Goal: Task Accomplishment & Management: Manage account settings

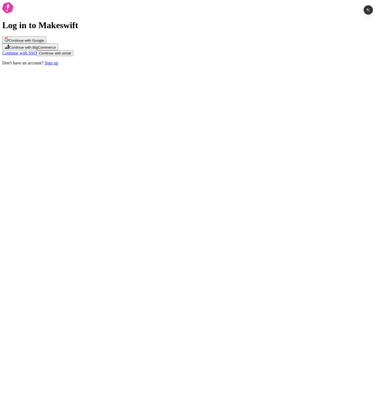
click at [263, 66] on div "Log in to Makeswift Continue with Google Continue with BigCommerce Continue wit…" at bounding box center [188, 33] width 373 height 63
click at [46, 43] on button "Continue with Google" at bounding box center [24, 39] width 44 height 7
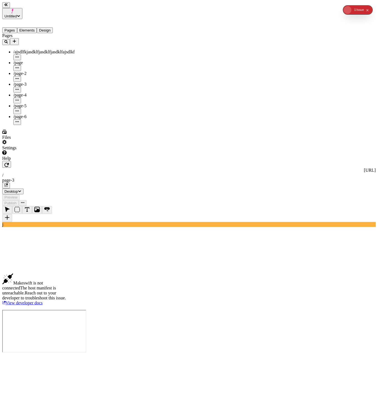
click at [39, 93] on div "/page-4" at bounding box center [40, 95] width 55 height 5
click at [47, 103] on div "/page-5" at bounding box center [40, 105] width 55 height 5
click at [42, 114] on div "/page-6" at bounding box center [40, 116] width 55 height 5
click at [39, 82] on div "/page-3" at bounding box center [40, 84] width 55 height 5
click at [31, 93] on div "/page-4" at bounding box center [40, 95] width 55 height 5
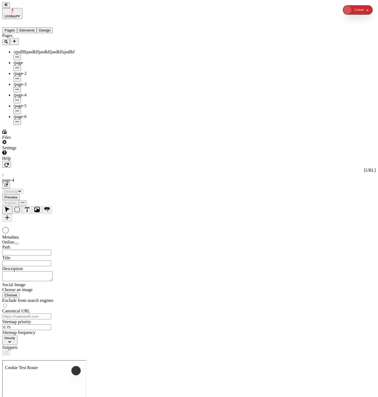
type input "/page-4"
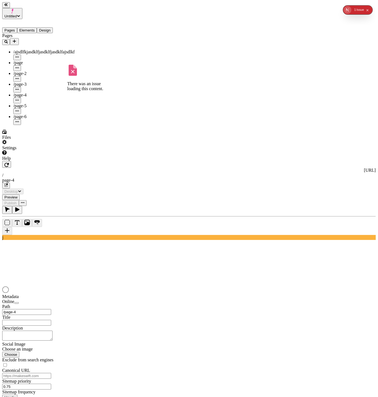
click at [31, 103] on div "/page-5" at bounding box center [40, 105] width 55 height 5
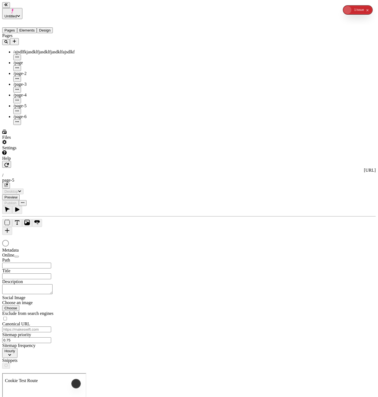
type input "/page-5"
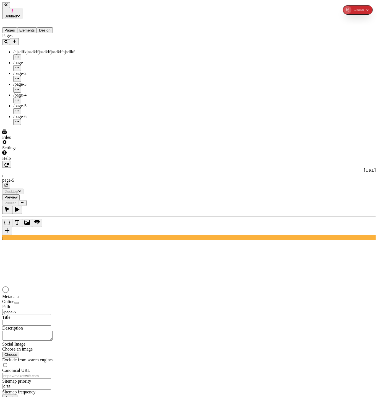
click at [30, 114] on div "/page-6" at bounding box center [40, 116] width 55 height 5
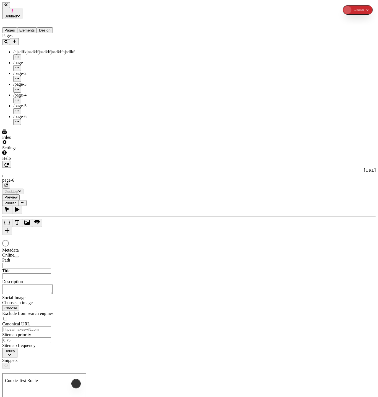
type input "/page-6"
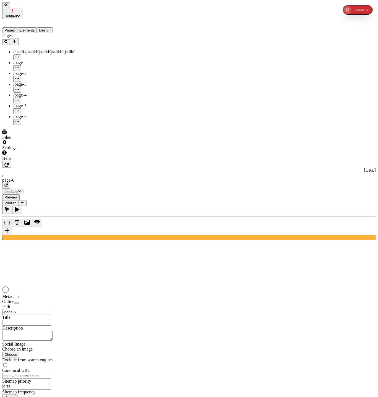
click at [40, 60] on div "/page" at bounding box center [40, 62] width 55 height 5
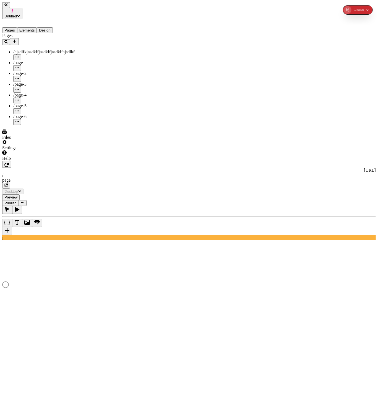
click at [40, 49] on span "/ajsdlfkjasdklfjasdklfjasdklfajsdlkf" at bounding box center [43, 51] width 61 height 5
click at [34, 71] on div "/page-2" at bounding box center [40, 73] width 55 height 5
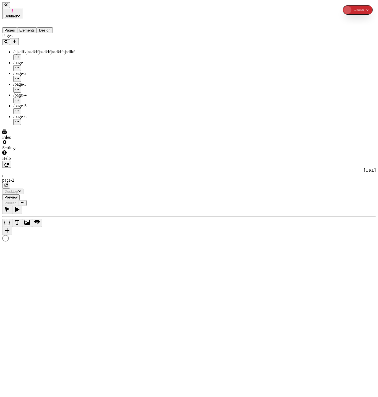
type input "/page-2"
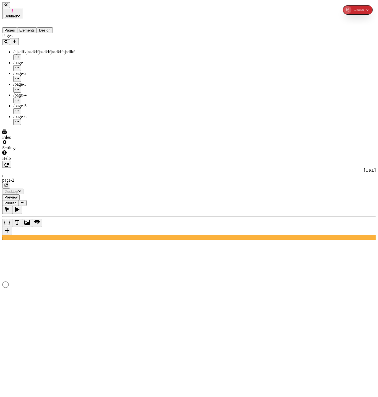
click at [32, 82] on div "/page-3" at bounding box center [40, 84] width 55 height 5
click at [33, 60] on div "/page" at bounding box center [40, 62] width 55 height 5
click at [37, 49] on span "/ajsdlfkjasdklfjasdklfjasdklfajsdlkf" at bounding box center [43, 51] width 61 height 5
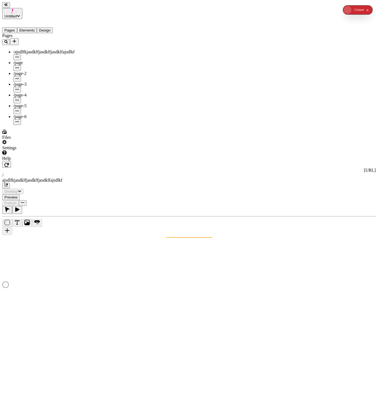
click at [32, 82] on div "/page-3" at bounding box center [40, 84] width 55 height 5
click at [34, 71] on div "/page-2" at bounding box center [40, 73] width 55 height 5
click at [35, 60] on div "/page" at bounding box center [40, 62] width 55 height 5
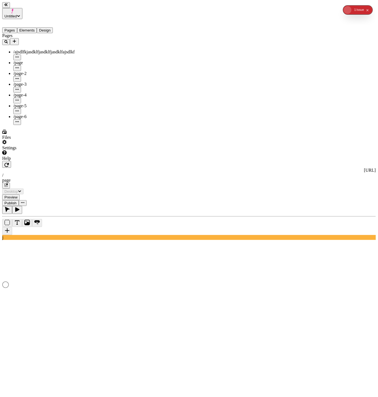
click at [17, 39] on icon "Add new" at bounding box center [14, 41] width 4 height 4
click at [82, 36] on span "Blank page" at bounding box center [74, 37] width 20 height 5
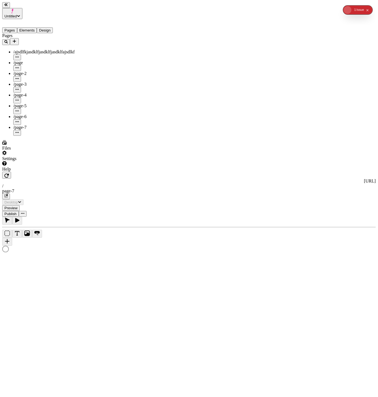
type input "/page-7"
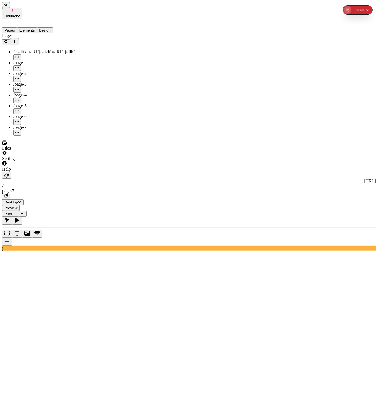
click at [17, 39] on icon "Add new" at bounding box center [14, 41] width 4 height 4
click at [79, 35] on span "Blank page" at bounding box center [74, 37] width 20 height 5
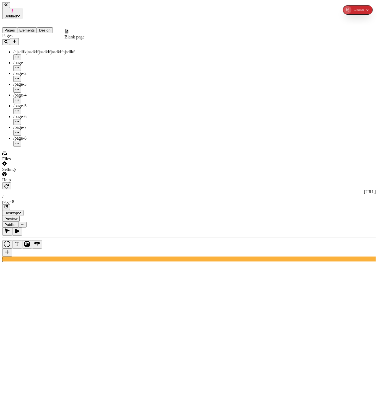
click at [16, 40] on icon "Add new" at bounding box center [14, 41] width 3 height 3
click at [78, 37] on span "Blank page" at bounding box center [74, 37] width 20 height 5
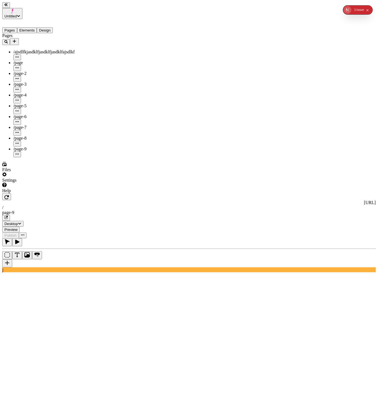
click at [34, 103] on div "/page-5" at bounding box center [40, 108] width 55 height 11
click at [33, 136] on div "/page-8" at bounding box center [40, 141] width 55 height 11
click at [33, 147] on div "/page-9" at bounding box center [40, 149] width 55 height 5
click at [35, 125] on div "/page-7" at bounding box center [40, 130] width 55 height 11
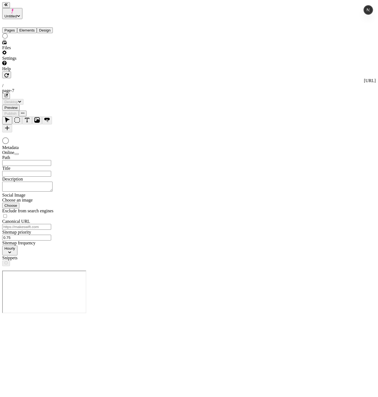
type input "/page-7"
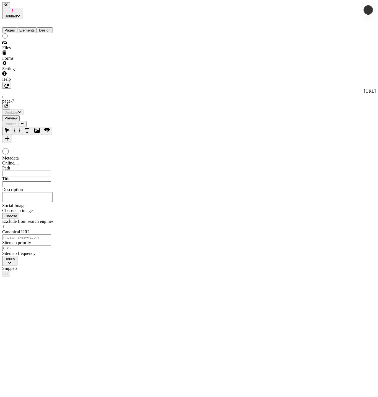
type input "/page-7"
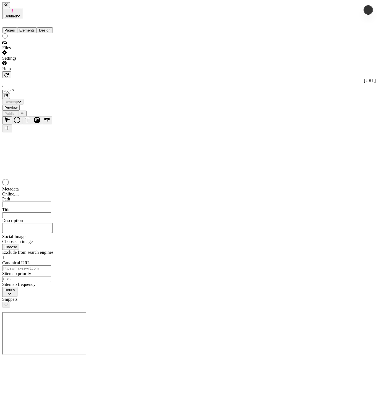
type input "/page-7"
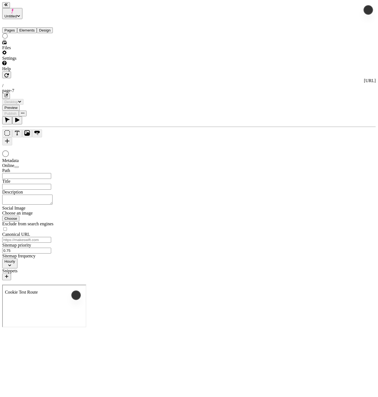
type input "/page-7"
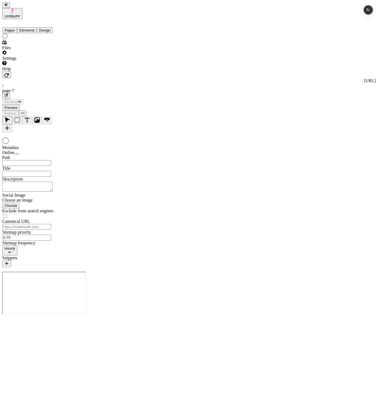
type input "/page-7"
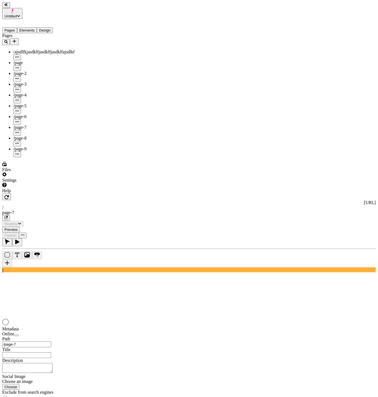
click at [26, 71] on div "/page-2" at bounding box center [40, 73] width 55 height 5
click at [26, 82] on div "/page-3" at bounding box center [40, 87] width 55 height 11
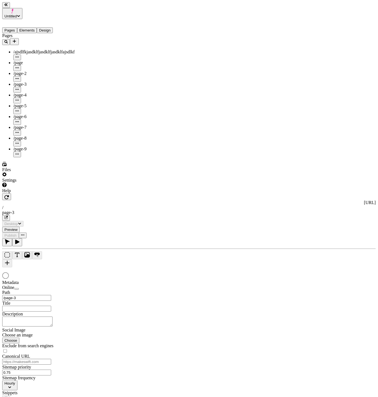
click at [28, 103] on div "/page-5" at bounding box center [40, 108] width 55 height 11
type input "/page-5"
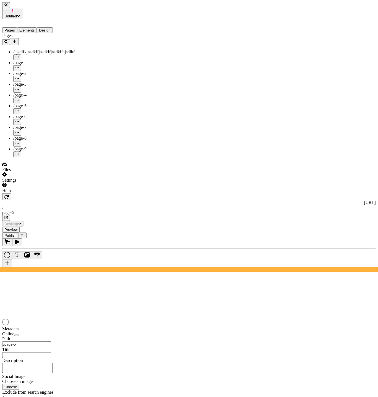
click at [30, 114] on div "/page-6" at bounding box center [40, 116] width 55 height 5
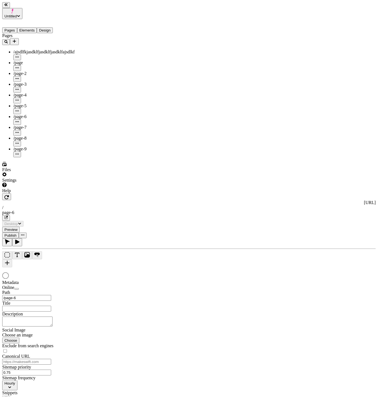
click at [30, 125] on div "/page-7" at bounding box center [40, 127] width 55 height 5
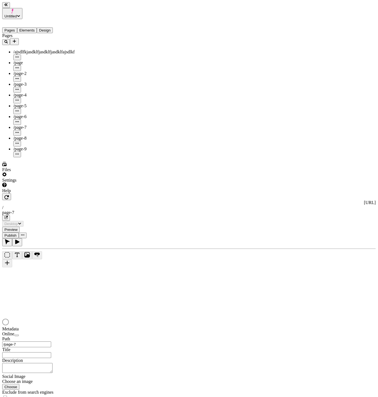
click at [30, 136] on div "/page-8" at bounding box center [40, 138] width 55 height 5
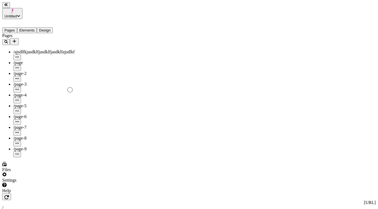
click at [33, 82] on div "/page-3" at bounding box center [40, 84] width 55 height 5
click at [30, 93] on div "/page-4" at bounding box center [40, 95] width 55 height 5
type input "/page-4"
click at [31, 103] on div "/page-5" at bounding box center [40, 108] width 55 height 11
click at [35, 71] on div "/page-2" at bounding box center [40, 73] width 55 height 5
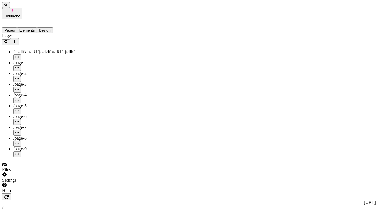
click at [32, 103] on div "/page-5" at bounding box center [40, 108] width 55 height 11
click at [33, 49] on span "/ajsdlfkjasdklfjasdklfjasdklfajsdlkf" at bounding box center [43, 51] width 61 height 5
click at [32, 103] on div "/page-5" at bounding box center [40, 108] width 55 height 11
click at [28, 136] on div "/page-8" at bounding box center [40, 141] width 55 height 11
click at [41, 137] on div "Pages /ajsdlfkjasdklfjasdklfjasdklfajsdlkf /page /page-2 /page-3 /page-4 /page-…" at bounding box center [35, 95] width 66 height 124
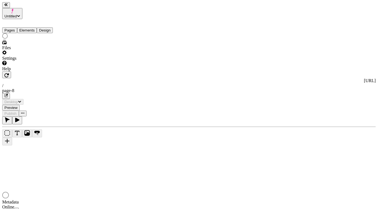
type input "/page-8"
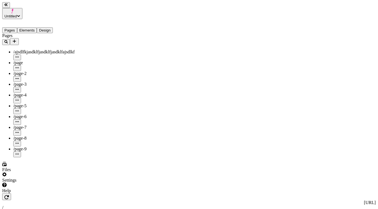
click at [46, 157] on div "Pages /ajsdlfkjasdklfjasdklfjasdklfajsdlkf /page /page-2 /page-3 /page-4 /page-…" at bounding box center [35, 95] width 66 height 124
click at [31, 103] on div "/page-5" at bounding box center [40, 105] width 55 height 5
type input "/page-5"
click at [32, 114] on div "/page-6" at bounding box center [40, 116] width 55 height 5
click at [32, 125] on div "/page-7" at bounding box center [40, 127] width 55 height 5
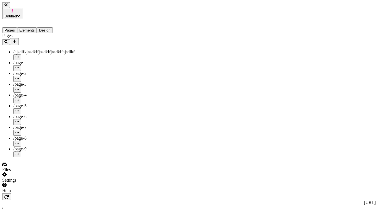
click at [32, 125] on div "/page-7" at bounding box center [40, 127] width 55 height 5
type input "/page-7"
click at [32, 136] on div "/page-8" at bounding box center [40, 141] width 55 height 11
click at [32, 147] on div "/page-9" at bounding box center [40, 152] width 55 height 11
type input "/page-9"
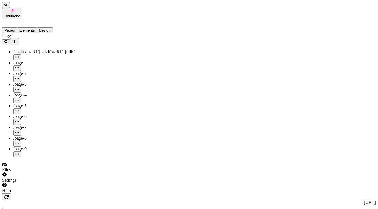
click at [35, 103] on div "/page-5" at bounding box center [40, 108] width 55 height 11
click at [32, 71] on div "/page-2" at bounding box center [40, 76] width 55 height 11
type input "/page-2"
click at [30, 103] on div "/page-5" at bounding box center [40, 108] width 55 height 11
click at [34, 147] on div "/page-9" at bounding box center [40, 152] width 55 height 11
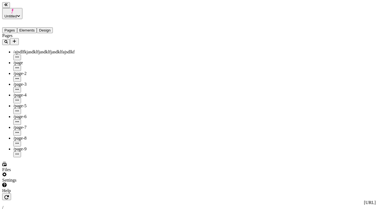
click at [37, 82] on div "/page-3" at bounding box center [40, 84] width 55 height 5
type input "/page-3"
click at [33, 125] on div "/page-7" at bounding box center [40, 127] width 55 height 5
click at [35, 71] on div "/page-2" at bounding box center [40, 76] width 55 height 11
click at [35, 93] on div "/page-4" at bounding box center [40, 98] width 55 height 11
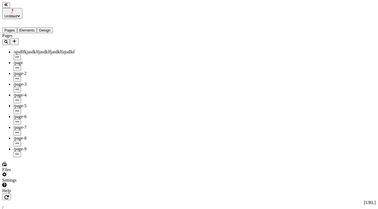
click at [32, 82] on div "/page-3" at bounding box center [40, 84] width 55 height 5
click at [29, 103] on div "/page-5" at bounding box center [40, 105] width 55 height 5
drag, startPoint x: 28, startPoint y: 86, endPoint x: 27, endPoint y: 92, distance: 6.2
click at [28, 103] on div "/page-5" at bounding box center [40, 108] width 55 height 11
click at [26, 125] on div "/page-7" at bounding box center [40, 130] width 55 height 11
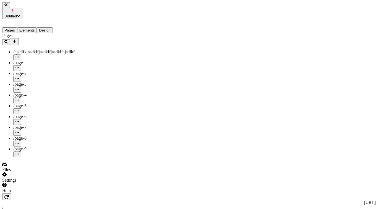
click at [26, 125] on span "/page-7" at bounding box center [19, 127] width 13 height 5
click at [26, 136] on div "/page-8" at bounding box center [40, 138] width 55 height 5
click at [25, 147] on div "/page-9" at bounding box center [40, 152] width 55 height 11
click at [35, 60] on div "/page" at bounding box center [40, 62] width 55 height 5
click at [33, 93] on div "/page-4" at bounding box center [40, 95] width 55 height 5
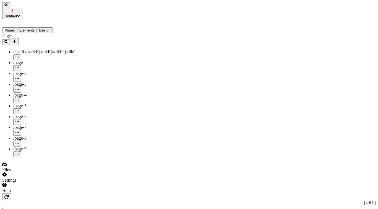
click at [35, 60] on div "/page" at bounding box center [40, 62] width 55 height 5
click at [32, 93] on div "/page-4" at bounding box center [40, 98] width 55 height 11
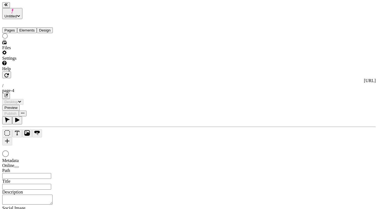
type input "/page-4"
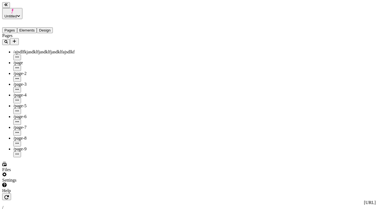
type input "/page-4"
click at [25, 60] on div "/page" at bounding box center [40, 62] width 55 height 5
click at [30, 103] on div "/page-5" at bounding box center [40, 108] width 55 height 11
click at [47, 93] on div "/page-4" at bounding box center [40, 95] width 55 height 5
click at [45, 82] on div "/page-3" at bounding box center [40, 87] width 55 height 11
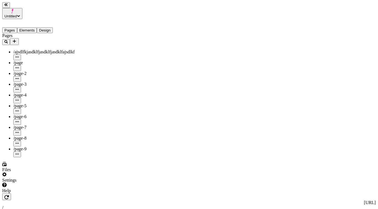
click at [45, 114] on div "/page-6" at bounding box center [40, 116] width 55 height 5
type input "/page-6"
